Goal: Find specific page/section: Find specific page/section

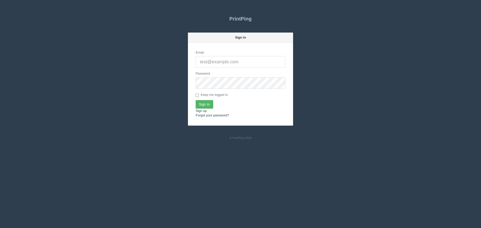
type input "[EMAIL_ADDRESS][DOMAIN_NAME]"
click at [206, 106] on input "Sign In" at bounding box center [205, 104] width 18 height 9
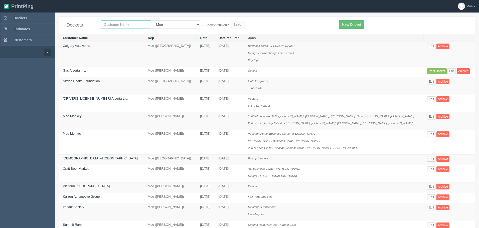
click at [123, 25] on input "text" at bounding box center [126, 24] width 50 height 9
type input "Okotoks gm"
click at [231, 24] on input "Search" at bounding box center [238, 25] width 15 height 8
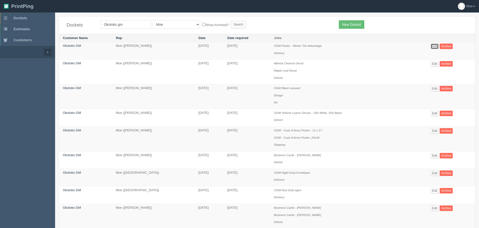
click at [434, 46] on link "Edit" at bounding box center [435, 47] width 8 height 6
